Goal: Register for event/course

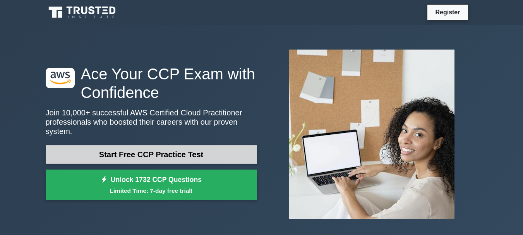
click at [174, 157] on link "Start Free CCP Practice Test" at bounding box center [151, 154] width 211 height 19
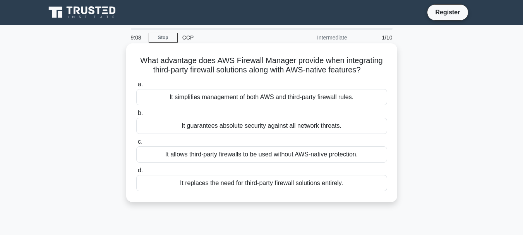
click at [263, 184] on div "It replaces the need for third-party firewall solutions entirely." at bounding box center [261, 183] width 251 height 16
click at [136, 173] on input "d. It replaces the need for third-party firewall solutions entirely." at bounding box center [136, 170] width 0 height 5
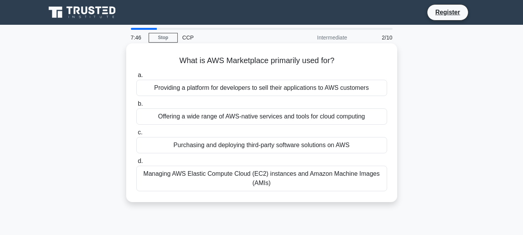
click at [223, 101] on label "b. Offering a wide range of AWS-native services and tools for cloud computing" at bounding box center [261, 112] width 251 height 26
click at [136, 101] on input "b. Offering a wide range of AWS-native services and tools for cloud computing" at bounding box center [136, 103] width 0 height 5
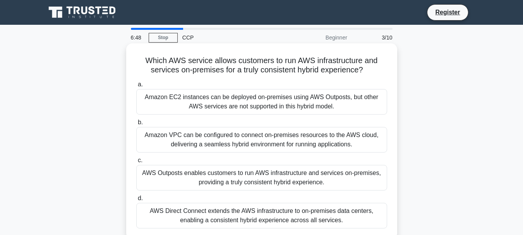
click at [279, 108] on div "Amazon EC2 instances can be deployed on-premises using AWS Outposts, but other …" at bounding box center [261, 102] width 251 height 26
click at [136, 87] on input "a. Amazon EC2 instances can be deployed on-premises using AWS Outposts, but oth…" at bounding box center [136, 84] width 0 height 5
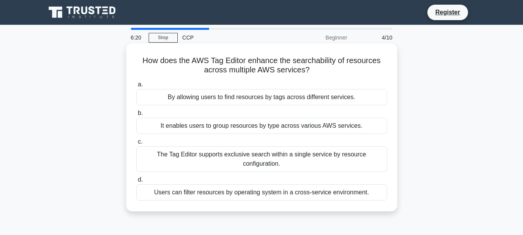
click at [282, 128] on div "It enables users to group resources by type across various AWS services." at bounding box center [261, 126] width 251 height 16
click at [136, 116] on input "b. It enables users to group resources by type across various AWS services." at bounding box center [136, 113] width 0 height 5
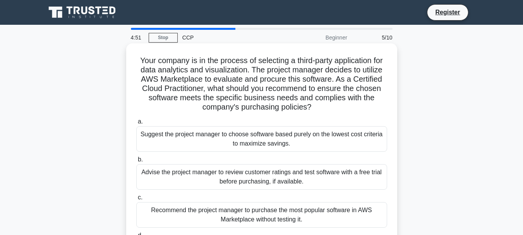
click at [254, 186] on div "Advise the project manager to review customer ratings and test software with a …" at bounding box center [261, 177] width 251 height 26
click at [136, 162] on input "b. Advise the project manager to review customer ratings and test software with…" at bounding box center [136, 159] width 0 height 5
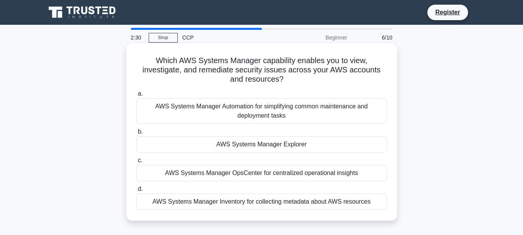
click at [256, 177] on div "AWS Systems Manager OpsCenter for centralized operational insights" at bounding box center [261, 173] width 251 height 16
click at [136, 163] on input "c. AWS Systems Manager OpsCenter for centralized operational insights" at bounding box center [136, 160] width 0 height 5
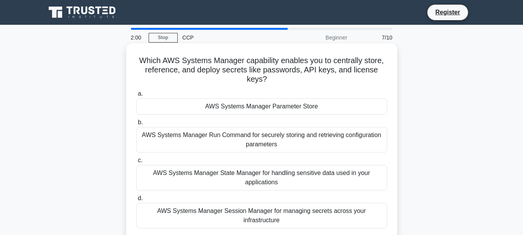
click at [301, 212] on div "AWS Systems Manager Session Manager for managing secrets across your infrastruc…" at bounding box center [261, 216] width 251 height 26
click at [136, 201] on input "d. AWS Systems Manager Session Manager for managing secrets across your infrast…" at bounding box center [136, 198] width 0 height 5
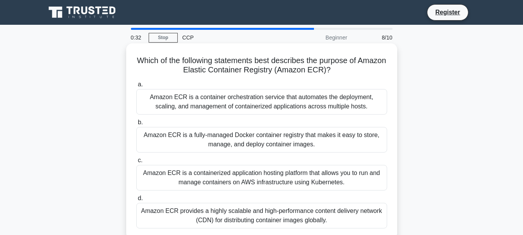
click at [270, 138] on div "Amazon ECR is a fully-managed Docker container registry that makes it easy to s…" at bounding box center [261, 140] width 251 height 26
click at [136, 125] on input "b. Amazon ECR is a fully-managed Docker container registry that makes it easy t…" at bounding box center [136, 122] width 0 height 5
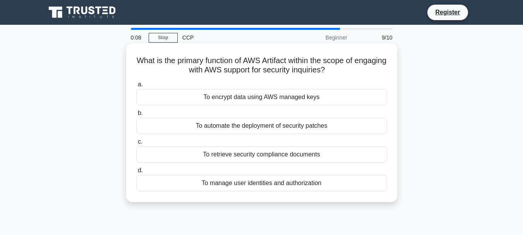
click at [263, 101] on div "To encrypt data using AWS managed keys" at bounding box center [261, 97] width 251 height 16
click at [136, 87] on input "a. To encrypt data using AWS managed keys" at bounding box center [136, 84] width 0 height 5
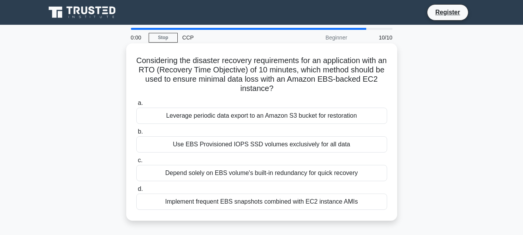
click at [246, 178] on div "Depend solely on EBS volume's built-in redundancy for quick recovery" at bounding box center [261, 173] width 251 height 16
click at [136, 163] on input "c. Depend solely on EBS volume's built-in redundancy for quick recovery" at bounding box center [136, 160] width 0 height 5
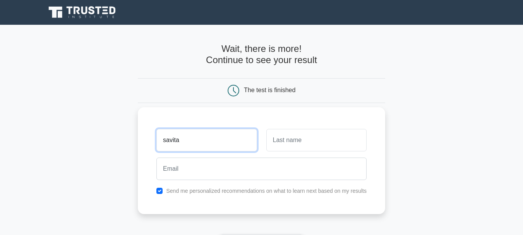
type input "savita"
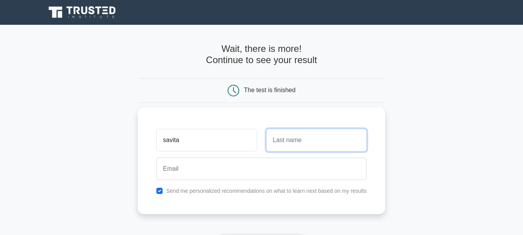
click at [299, 140] on input "text" at bounding box center [316, 140] width 100 height 22
type input "yadav"
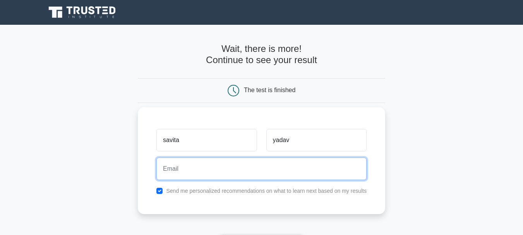
click at [209, 169] on input "email" at bounding box center [261, 168] width 210 height 22
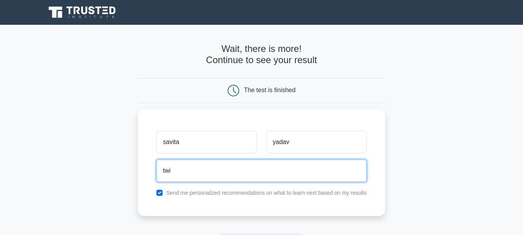
type input "twi"
